Goal: Browse casually

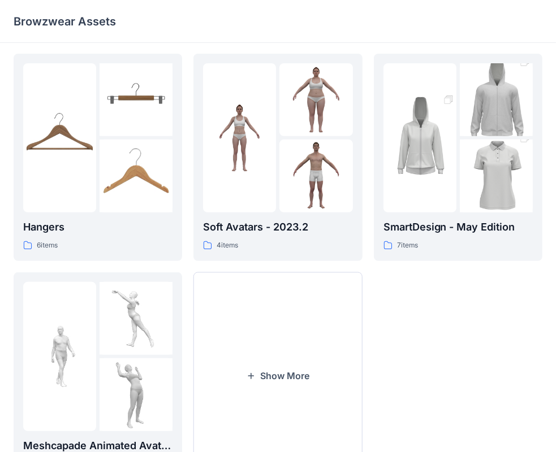
scroll to position [280, 0]
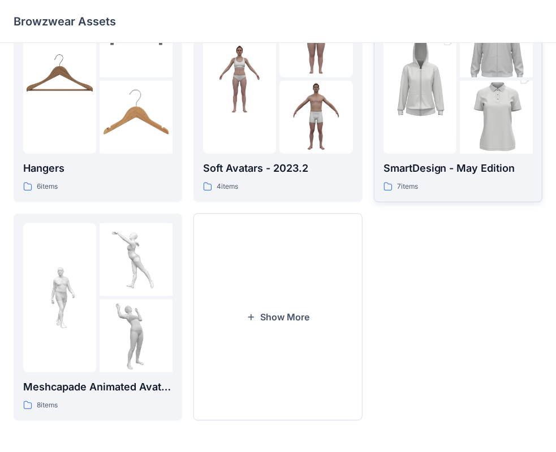
click at [469, 115] on img at bounding box center [496, 118] width 73 height 110
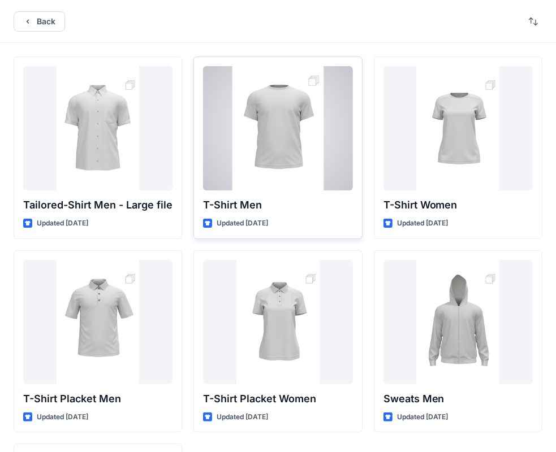
click at [284, 131] on div at bounding box center [277, 128] width 149 height 124
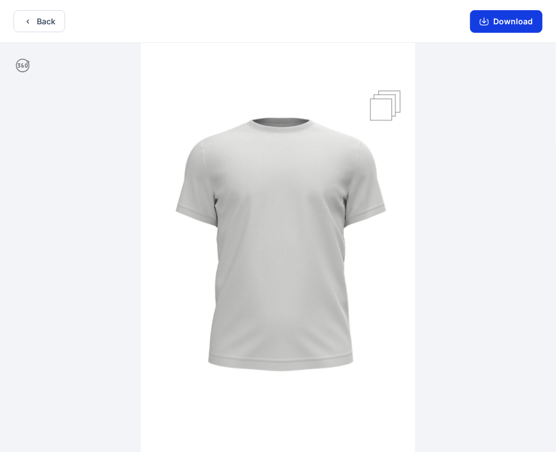
click at [496, 27] on button "Download" at bounding box center [506, 21] width 72 height 23
click at [512, 26] on button "Download" at bounding box center [506, 21] width 72 height 23
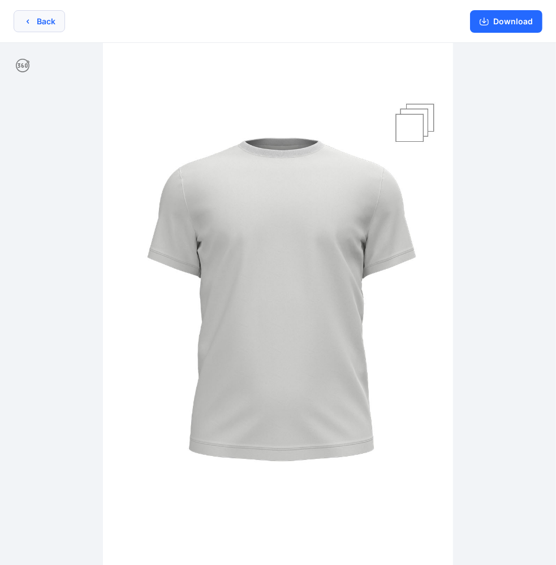
click at [43, 23] on button "Back" at bounding box center [39, 21] width 51 height 22
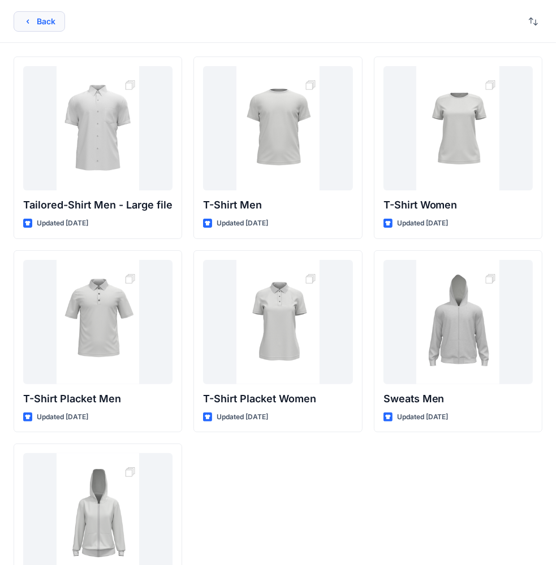
click at [32, 22] on button "Back" at bounding box center [39, 21] width 51 height 20
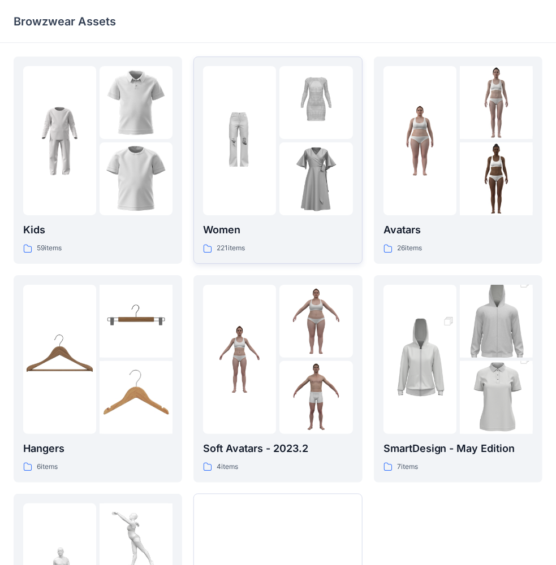
click at [256, 159] on img at bounding box center [239, 141] width 73 height 73
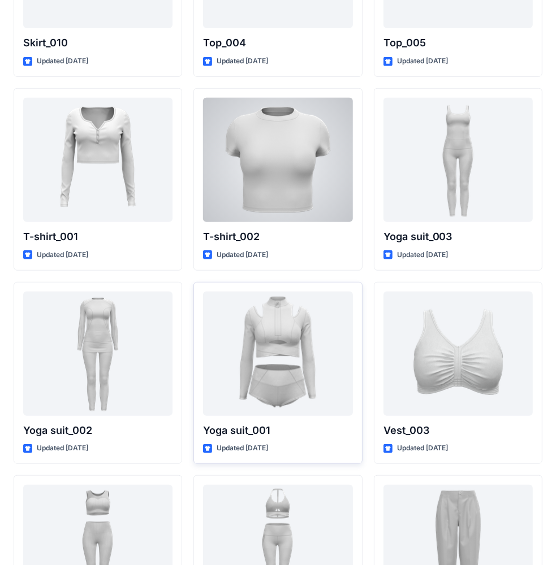
scroll to position [6064, 0]
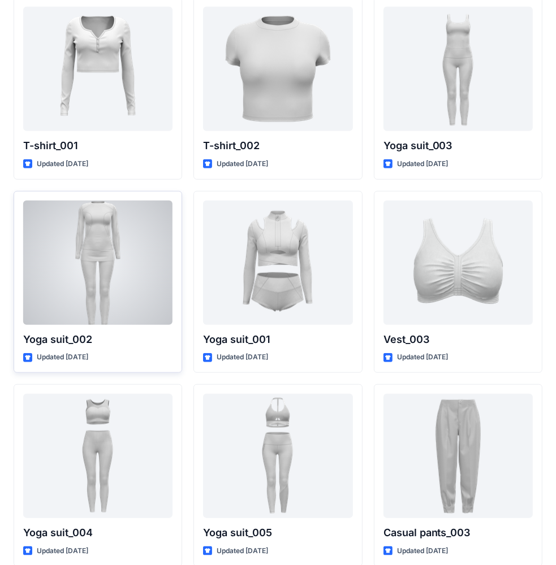
click at [103, 275] on div at bounding box center [97, 263] width 149 height 124
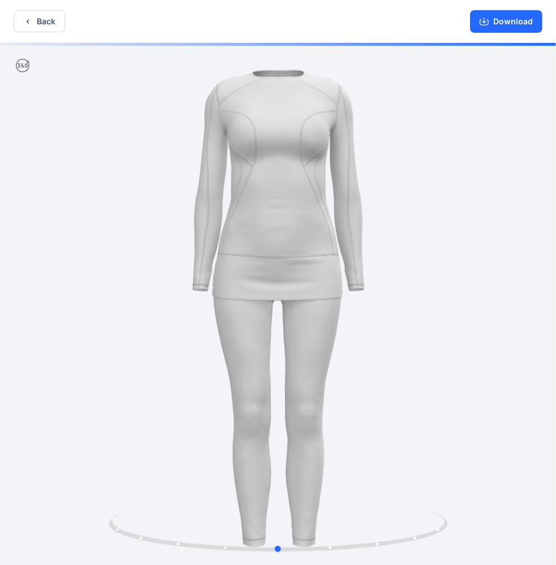
click at [272, 218] on div at bounding box center [278, 305] width 556 height 525
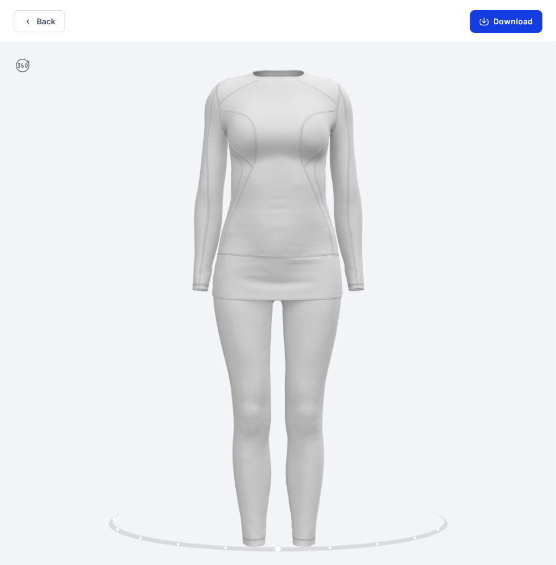
click at [508, 18] on button "Download" at bounding box center [506, 21] width 72 height 23
click at [54, 23] on button "Back" at bounding box center [39, 21] width 51 height 22
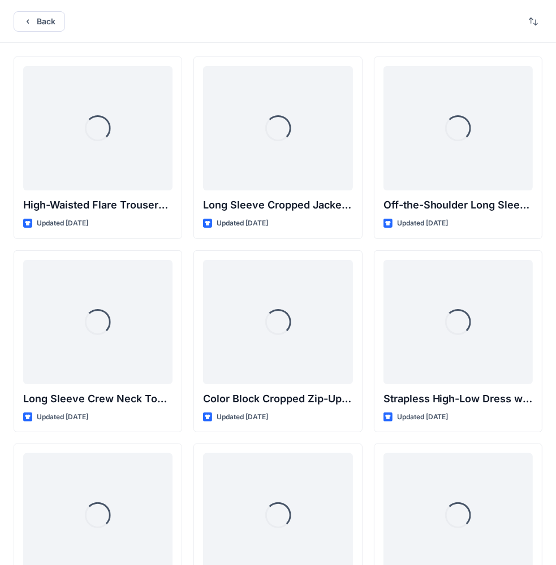
scroll to position [6064, 0]
